Goal: Task Accomplishment & Management: Manage account settings

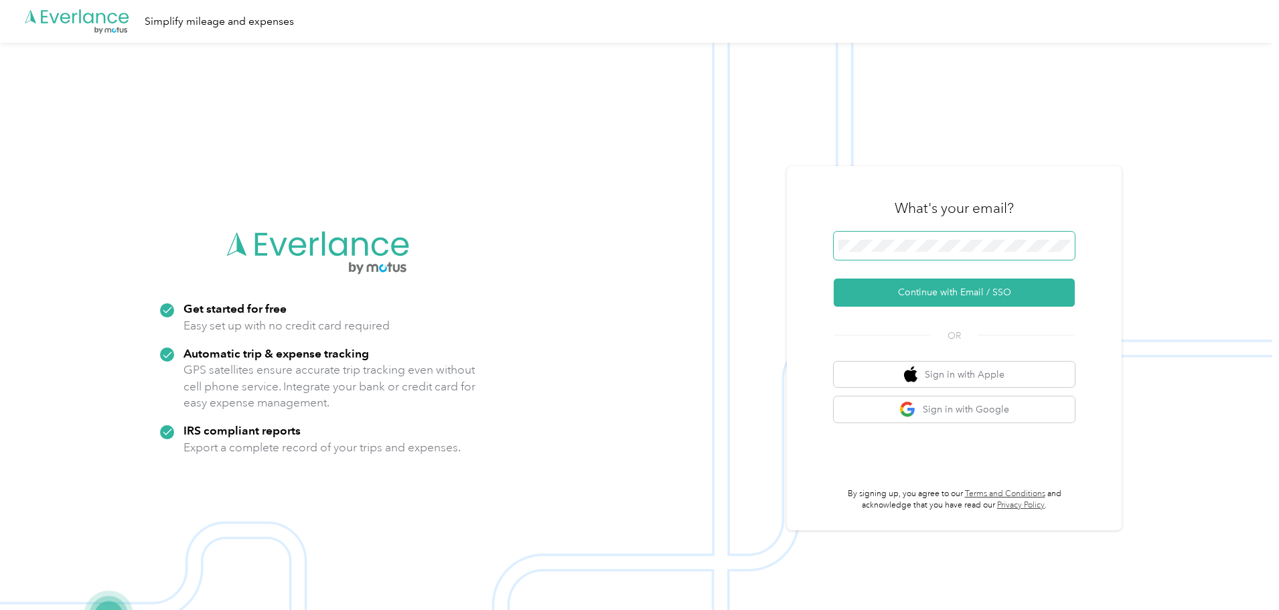
click at [954, 255] on span at bounding box center [953, 246] width 241 height 28
click at [929, 232] on span at bounding box center [953, 246] width 241 height 28
click at [928, 238] on span at bounding box center [953, 246] width 241 height 28
click at [905, 237] on span at bounding box center [953, 246] width 241 height 28
click at [939, 303] on button "Continue with Email / SSO" at bounding box center [953, 292] width 241 height 28
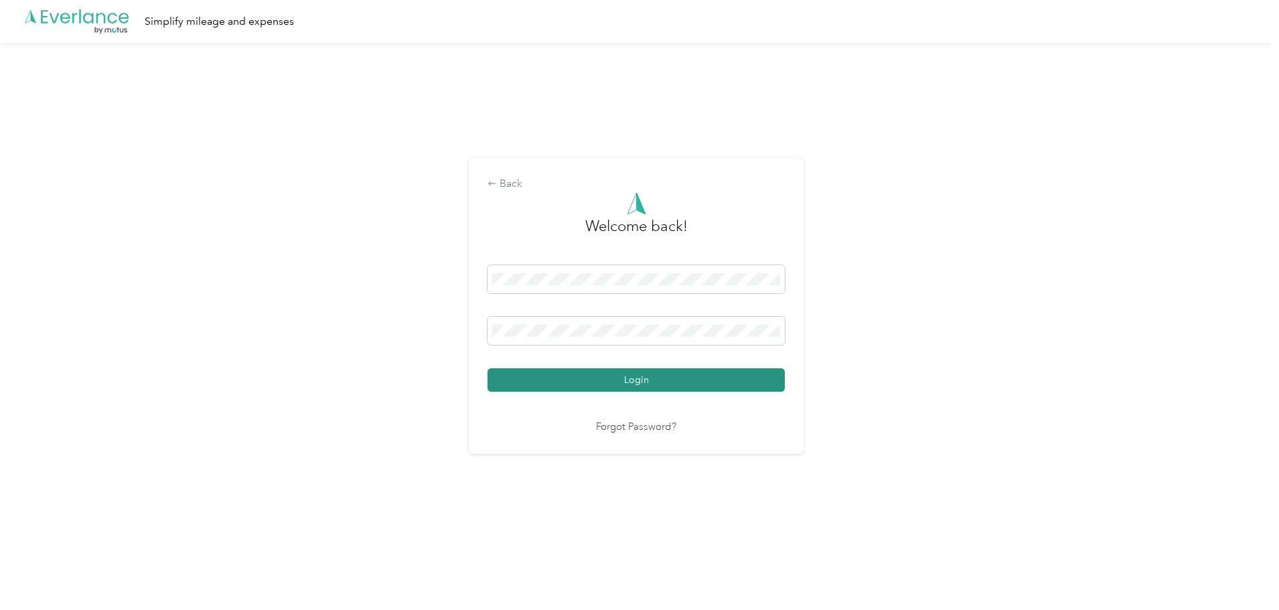
click at [609, 378] on button "Login" at bounding box center [635, 379] width 297 height 23
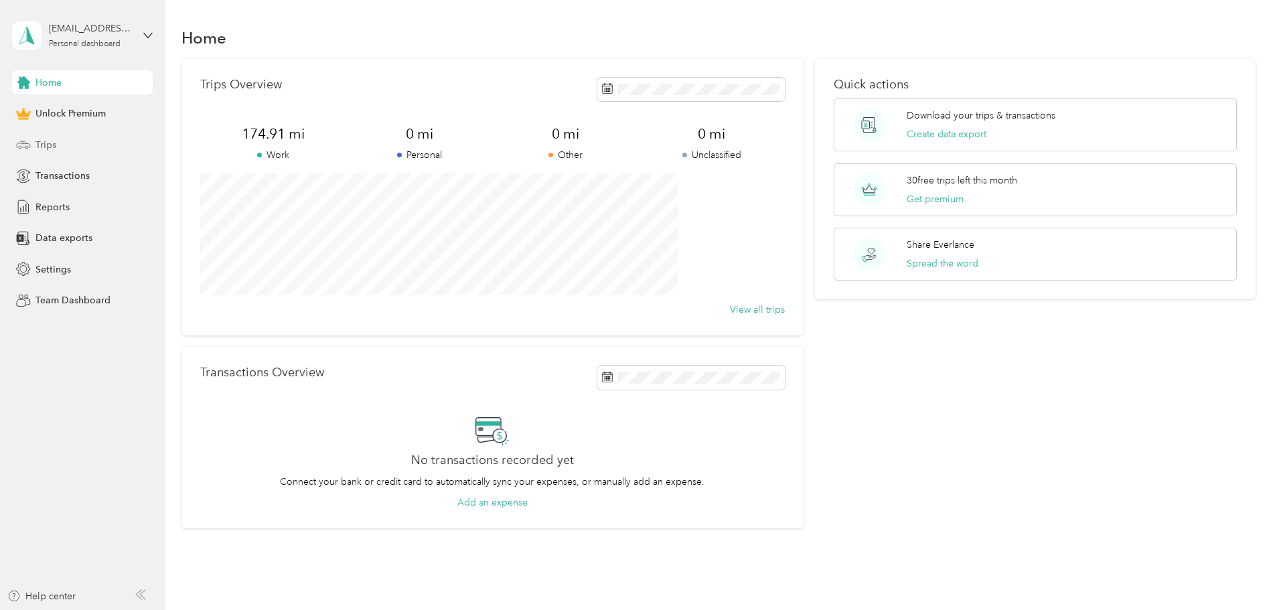
click at [88, 143] on div "Trips" at bounding box center [82, 145] width 141 height 24
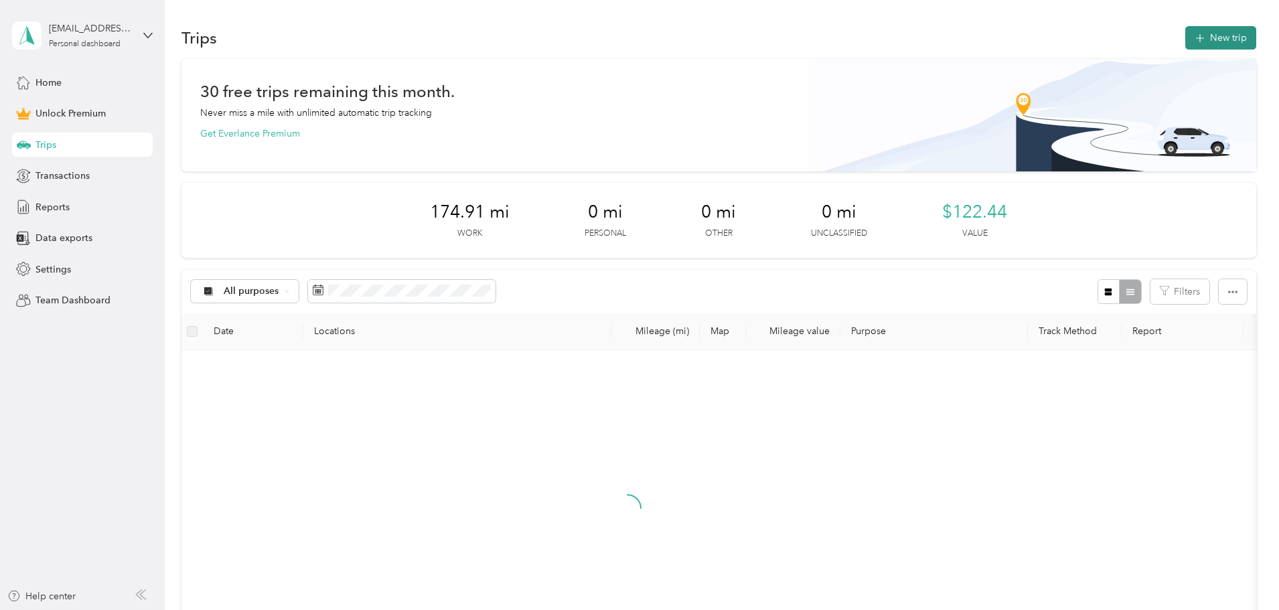
click at [1185, 32] on button "New trip" at bounding box center [1220, 37] width 71 height 23
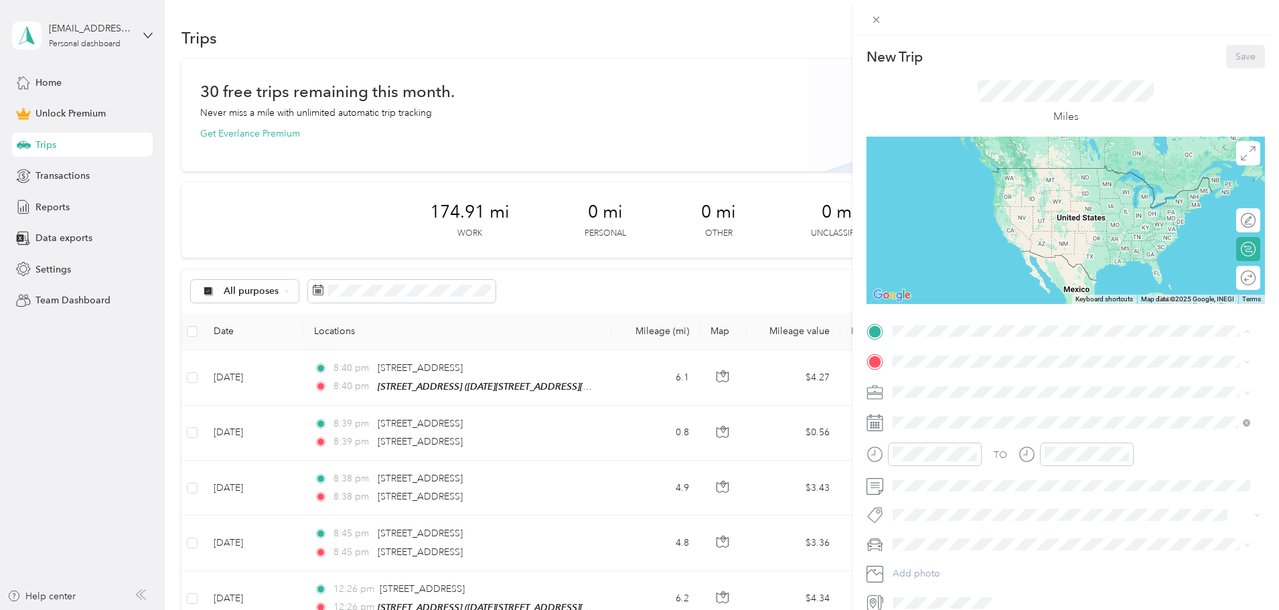
click at [955, 394] on span "[DATE]–[DATE][STREET_ADDRESS][PERSON_NAME]" at bounding box center [1029, 399] width 222 height 11
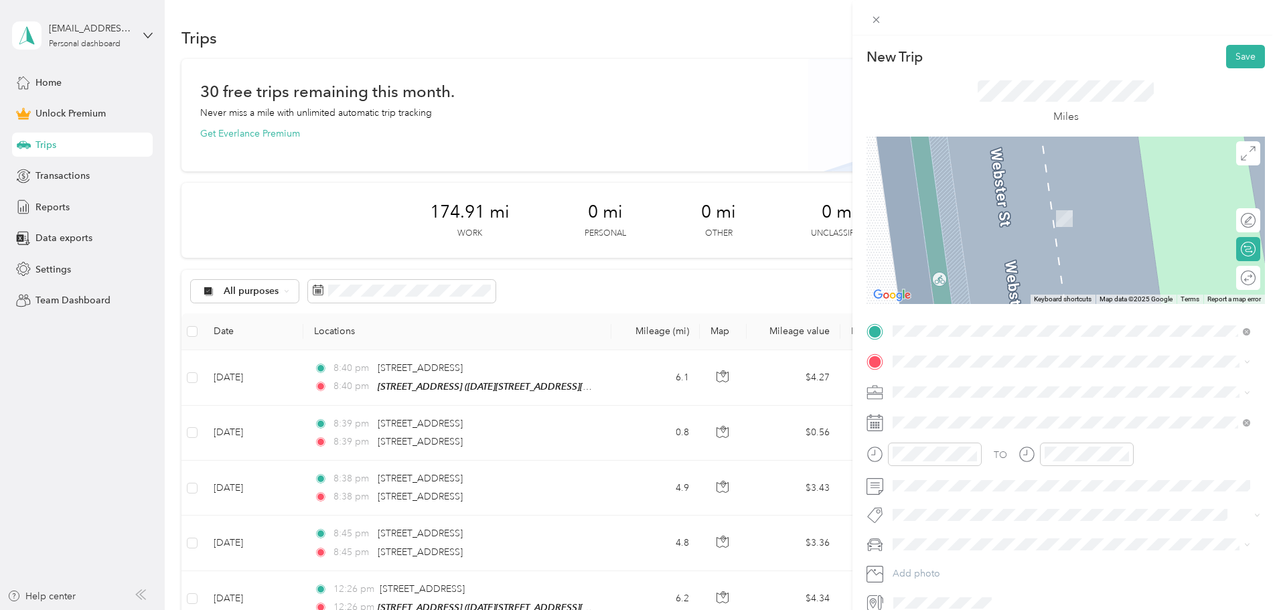
click at [950, 410] on span "[STREET_ADDRESS][US_STATE]" at bounding box center [985, 406] width 134 height 12
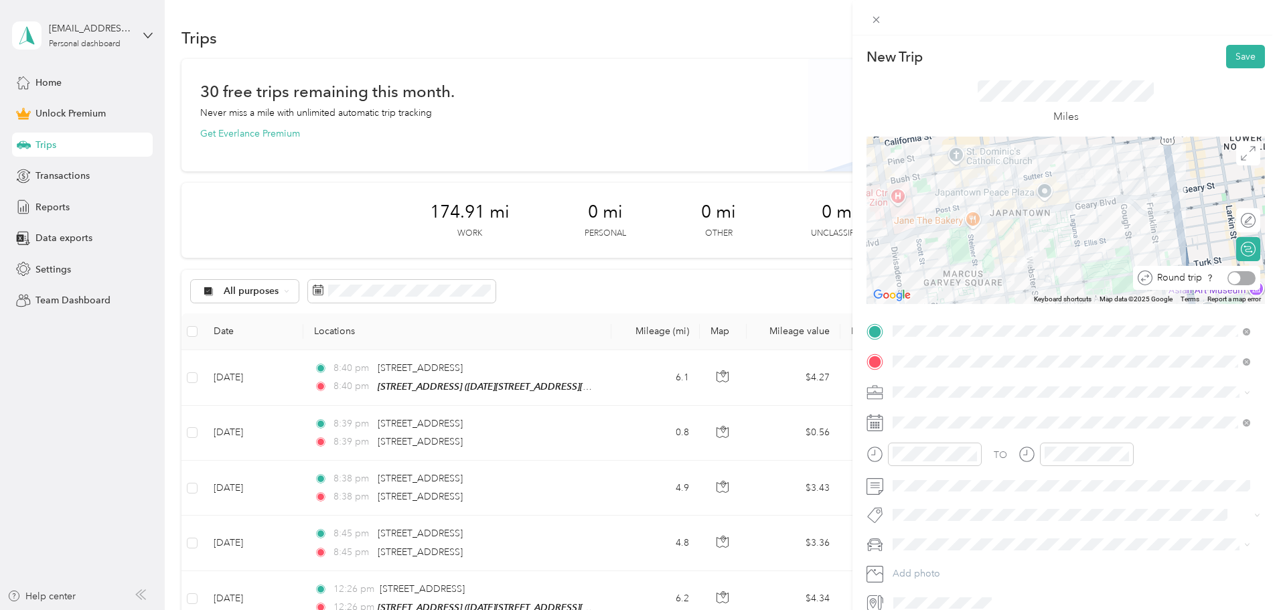
click at [1241, 276] on div at bounding box center [1241, 278] width 28 height 14
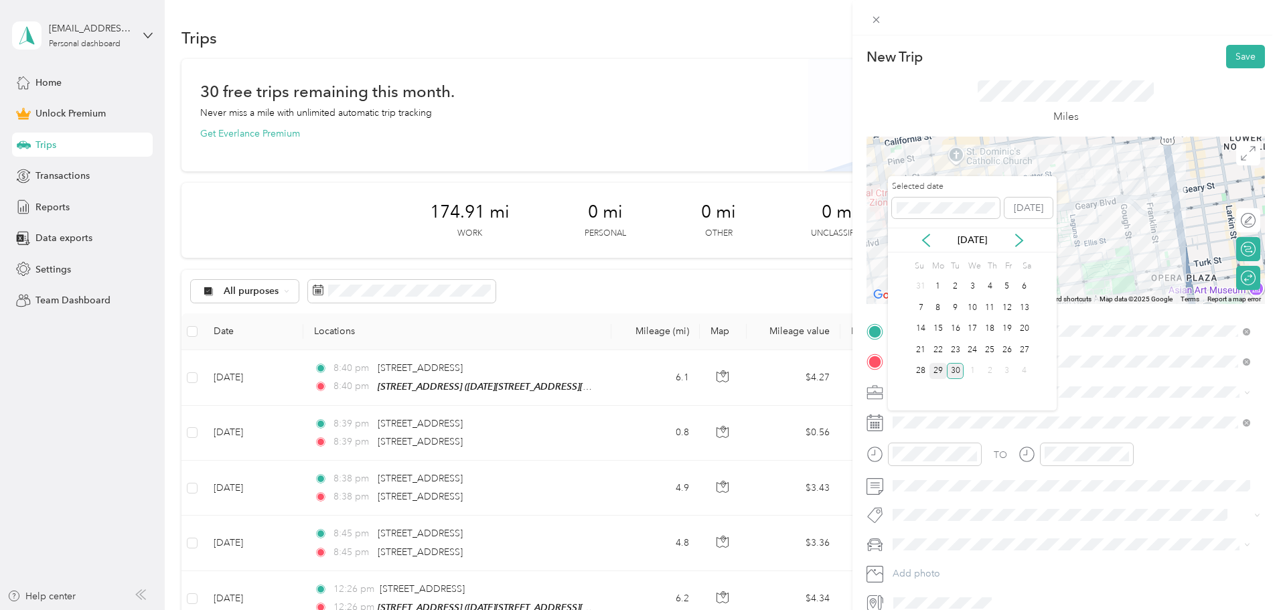
click at [937, 370] on div "29" at bounding box center [937, 371] width 17 height 17
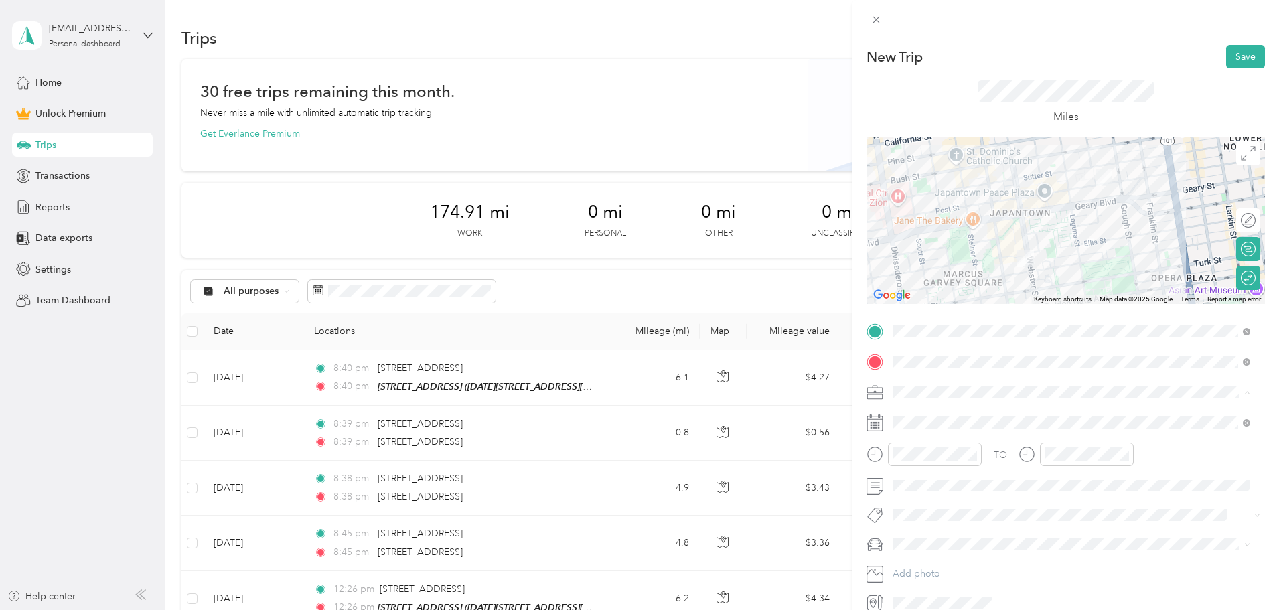
click at [912, 462] on span "Ccc" at bounding box center [905, 462] width 16 height 11
click at [1230, 54] on button "Save" at bounding box center [1245, 56] width 39 height 23
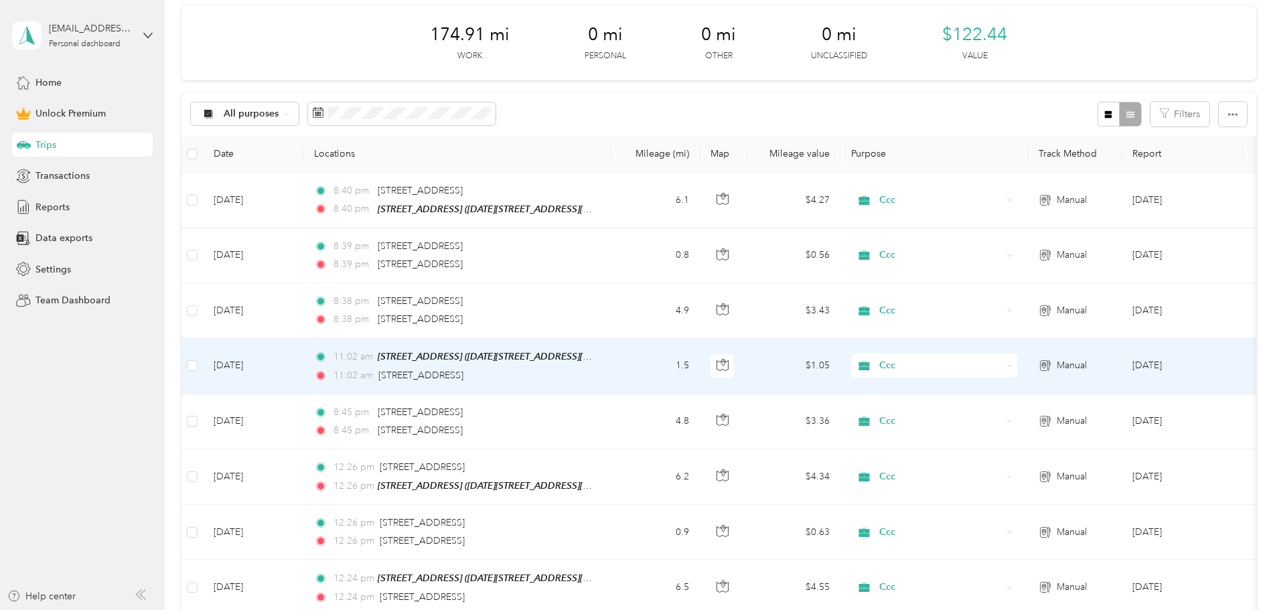
scroll to position [201, 0]
